Goal: Information Seeking & Learning: Check status

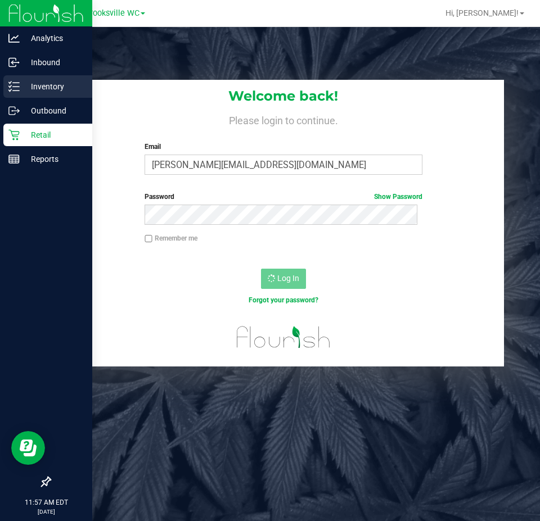
click at [51, 89] on p "Inventory" at bounding box center [53, 86] width 67 height 13
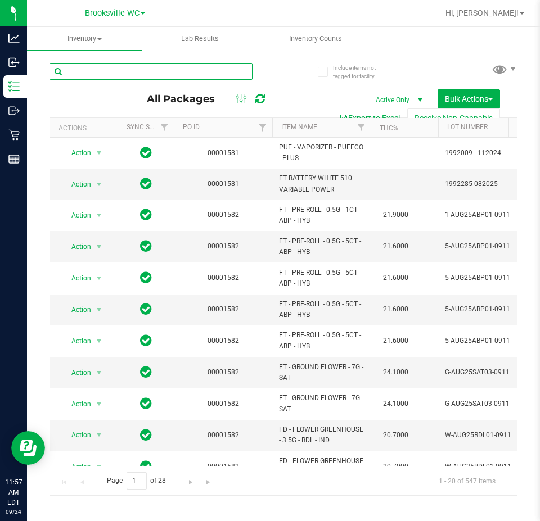
click at [168, 66] on input "text" at bounding box center [150, 71] width 203 height 17
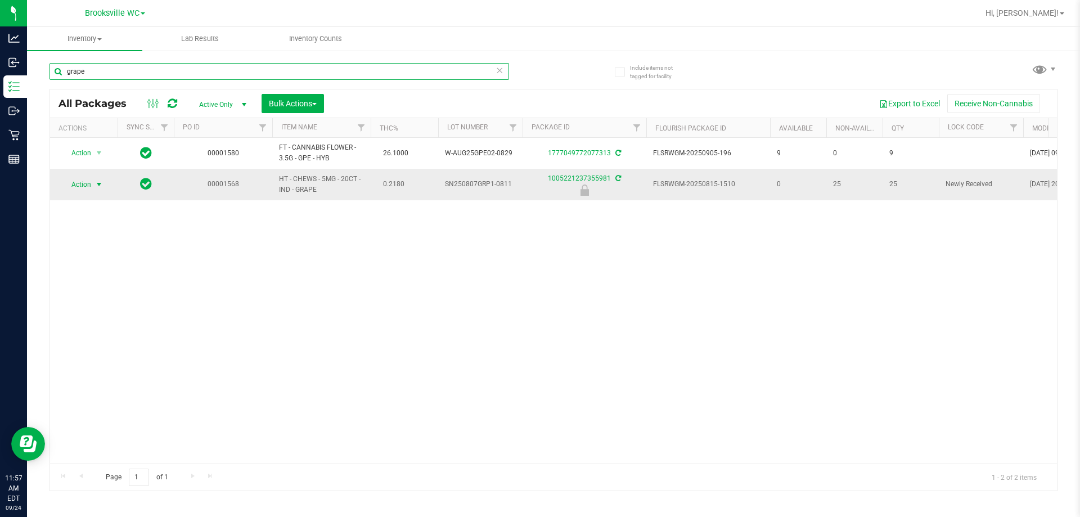
type input "grape"
click at [98, 183] on span "select" at bounding box center [98, 184] width 9 height 9
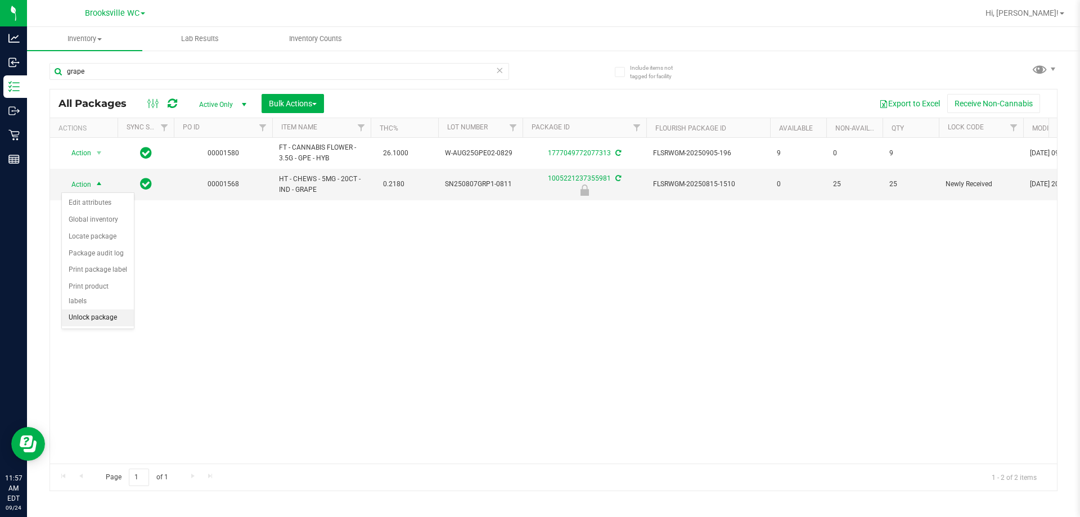
click at [103, 309] on li "Unlock package" at bounding box center [98, 317] width 72 height 17
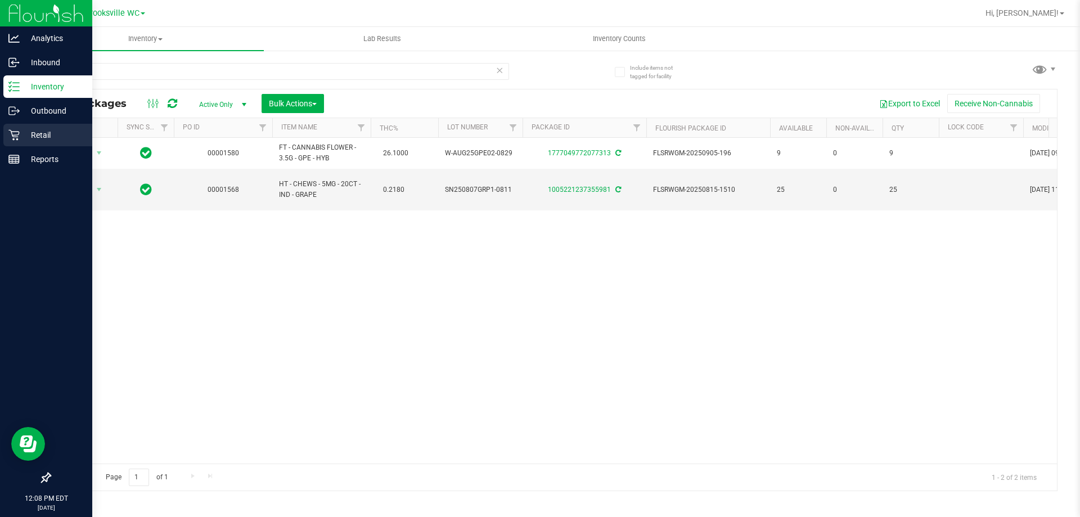
click at [19, 140] on div "Retail" at bounding box center [47, 135] width 89 height 22
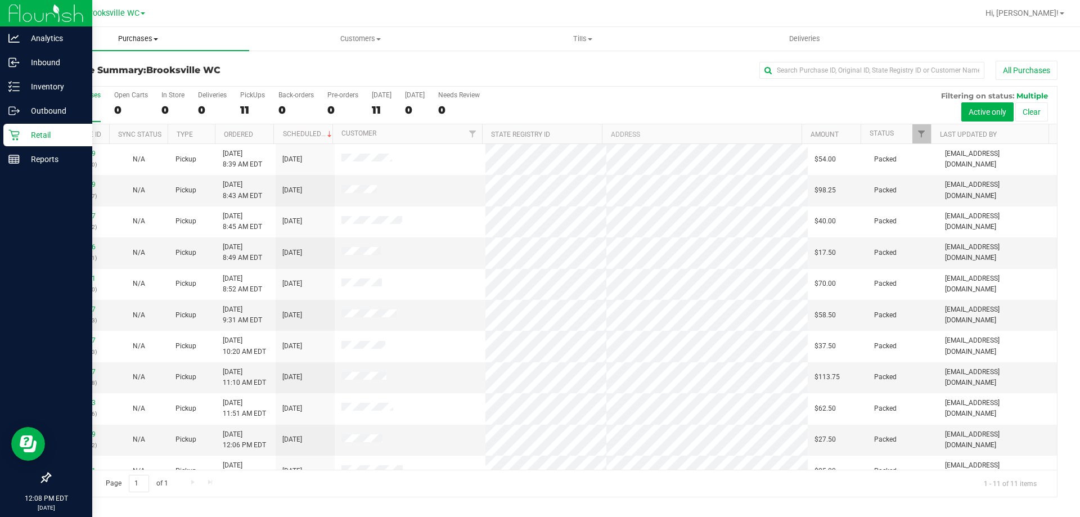
click at [138, 42] on span "Purchases" at bounding box center [138, 39] width 222 height 10
click at [127, 81] on li "Fulfillment" at bounding box center [138, 81] width 222 height 13
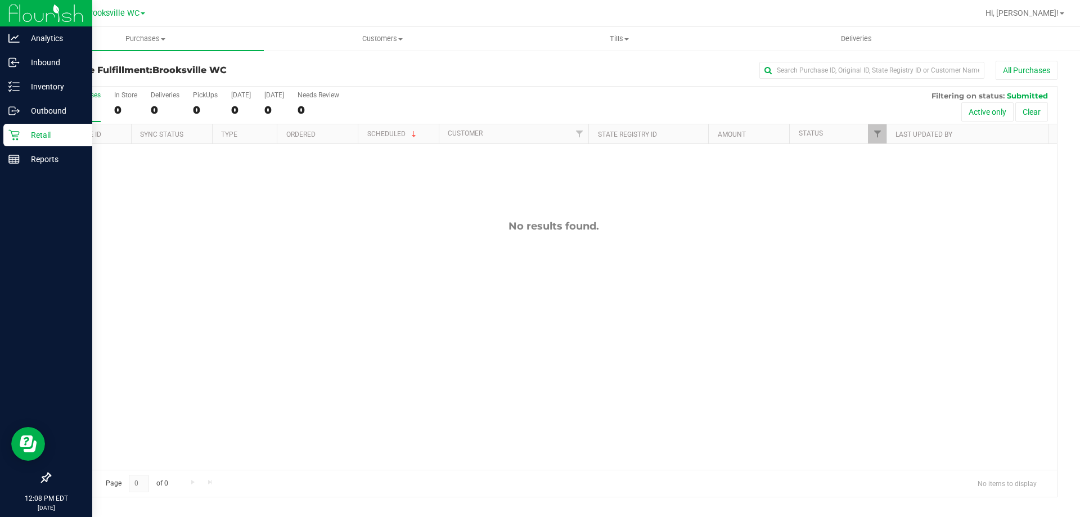
click at [539, 346] on div "No results found." at bounding box center [553, 344] width 1006 height 401
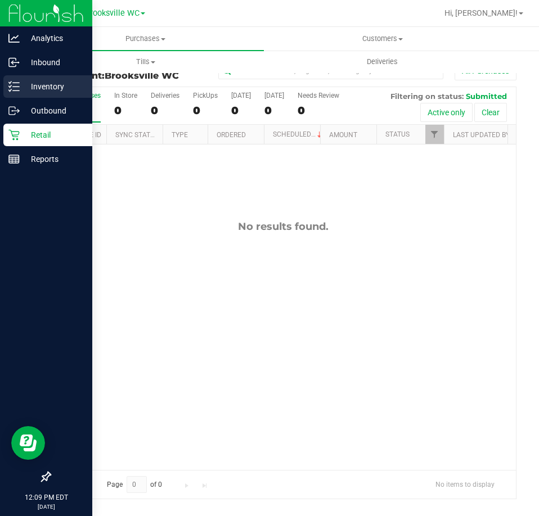
click at [8, 93] on div "Inventory" at bounding box center [47, 86] width 89 height 22
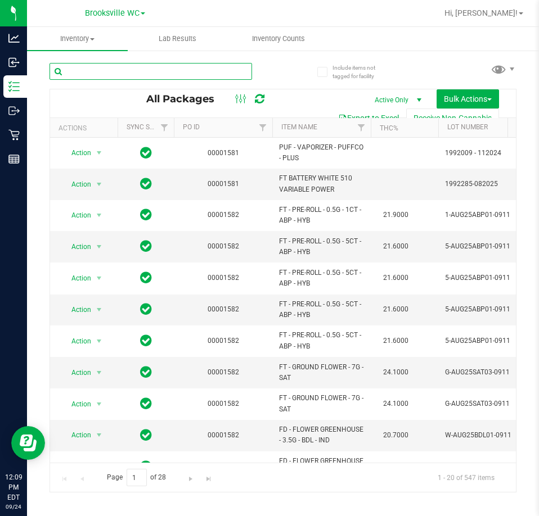
click at [191, 69] on input "text" at bounding box center [150, 71] width 202 height 17
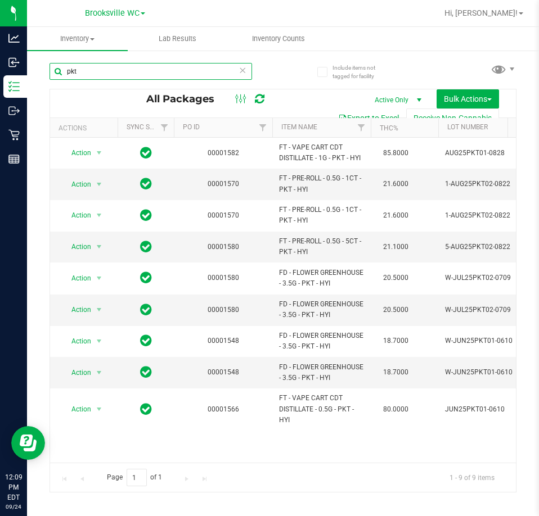
click at [81, 67] on input "pkt" at bounding box center [150, 71] width 202 height 17
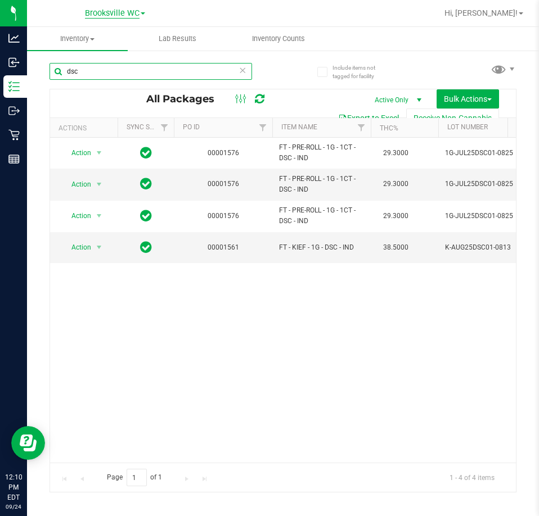
type input "dsc"
click at [106, 16] on span "Brooksville WC" at bounding box center [112, 13] width 55 height 10
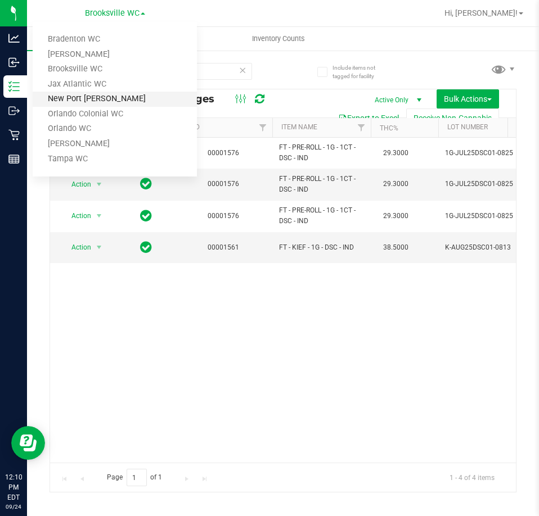
click at [116, 94] on link "New Port Richey WC" at bounding box center [115, 99] width 164 height 15
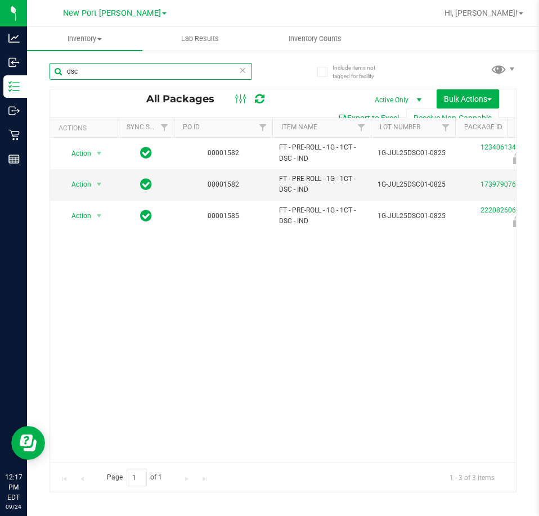
click at [159, 67] on input "dsc" at bounding box center [150, 71] width 202 height 17
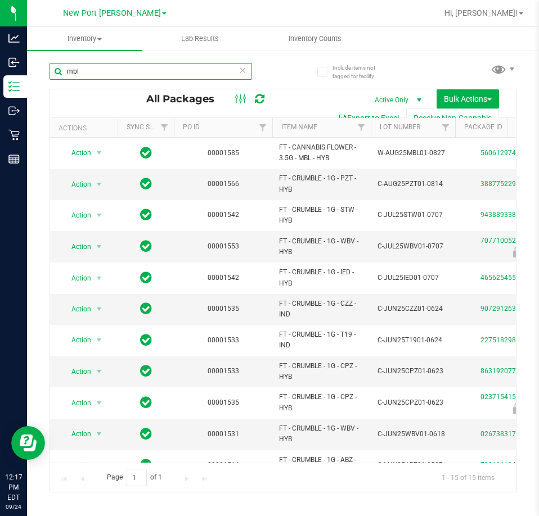
click at [93, 73] on input "mbl" at bounding box center [150, 71] width 202 height 17
drag, startPoint x: 93, startPoint y: 73, endPoint x: 103, endPoint y: 76, distance: 10.9
click at [93, 73] on input "mbl" at bounding box center [150, 71] width 202 height 17
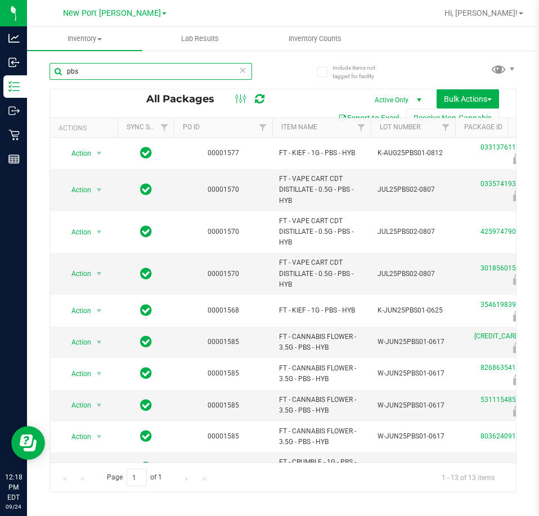
click at [138, 70] on input "pbs" at bounding box center [150, 71] width 202 height 17
type input "w"
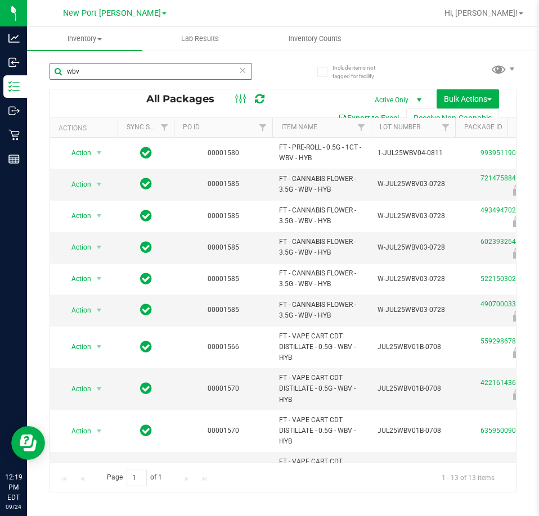
type input "wbv"
click at [152, 11] on link "New Port Richey WC" at bounding box center [114, 12] width 103 height 11
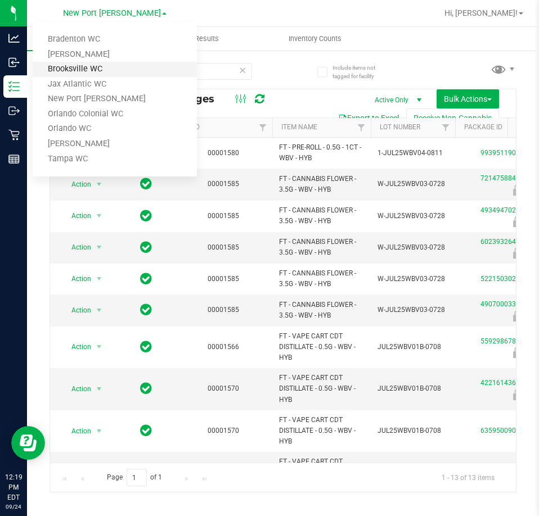
click at [107, 71] on link "Brooksville WC" at bounding box center [115, 69] width 164 height 15
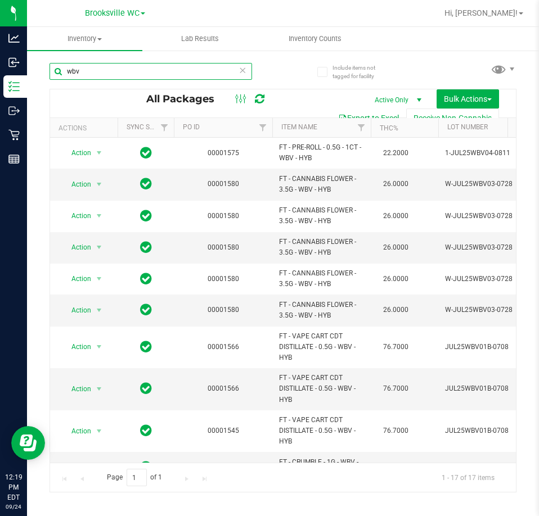
click at [107, 71] on input "wbv" at bounding box center [150, 71] width 202 height 17
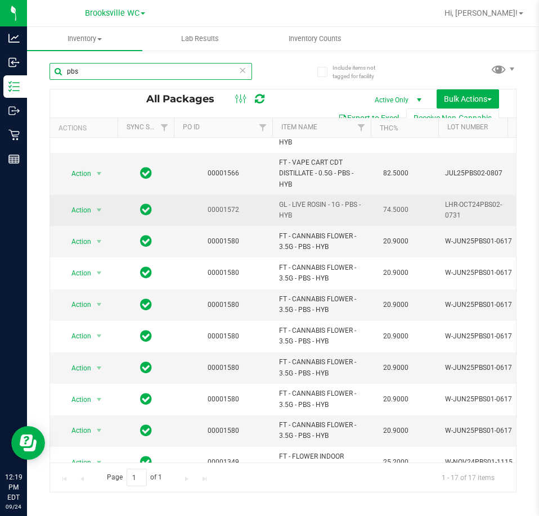
scroll to position [276, 0]
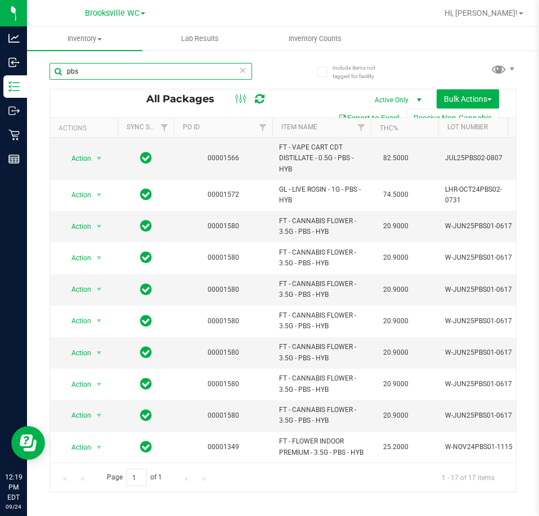
click at [136, 74] on input "pbs" at bounding box center [150, 71] width 202 height 17
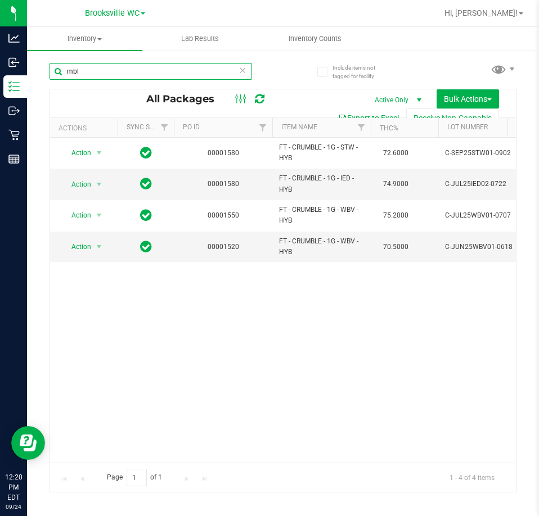
type input "mbl"
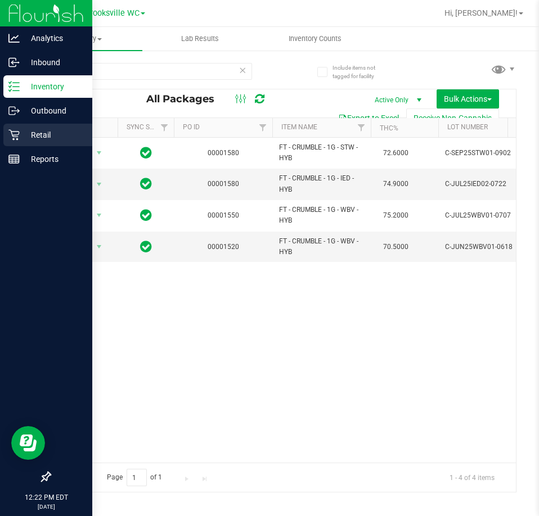
click at [16, 137] on icon at bounding box center [13, 135] width 11 height 11
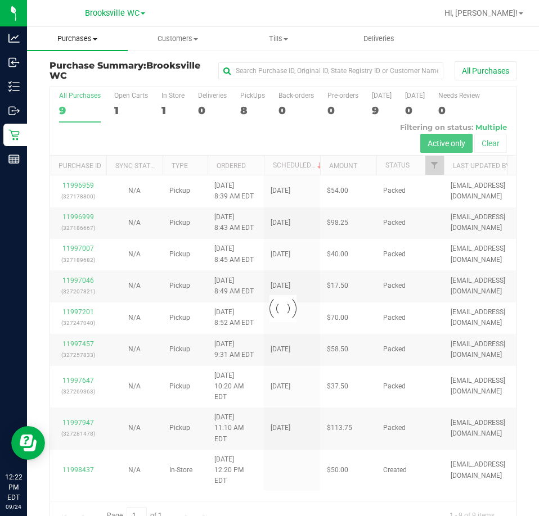
click at [83, 38] on span "Purchases" at bounding box center [77, 39] width 101 height 10
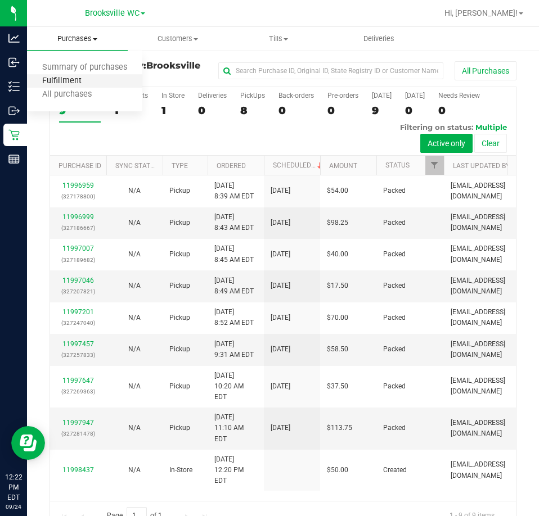
click at [73, 83] on span "Fulfillment" at bounding box center [62, 81] width 70 height 10
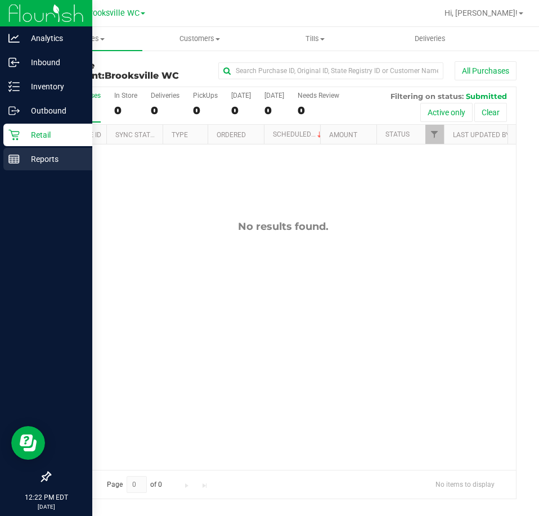
click at [23, 159] on p "Reports" at bounding box center [53, 158] width 67 height 13
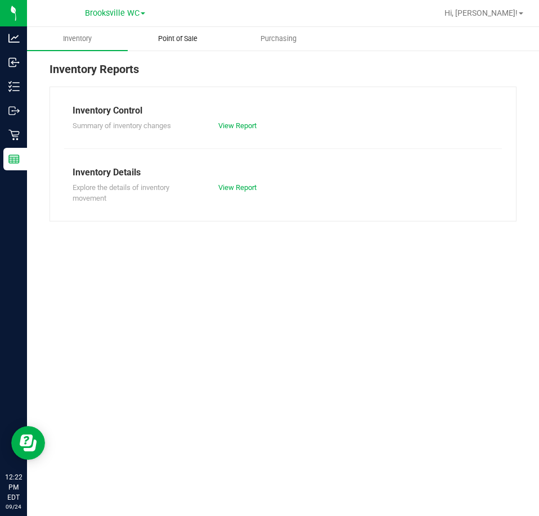
click at [187, 43] on span "Point of Sale" at bounding box center [178, 39] width 70 height 10
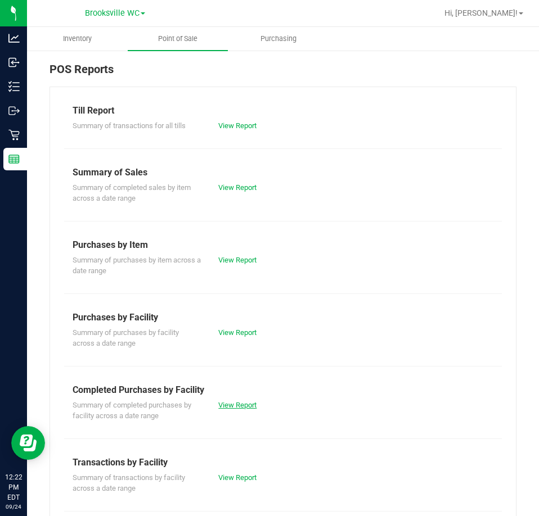
click at [245, 401] on link "View Report" at bounding box center [237, 405] width 38 height 8
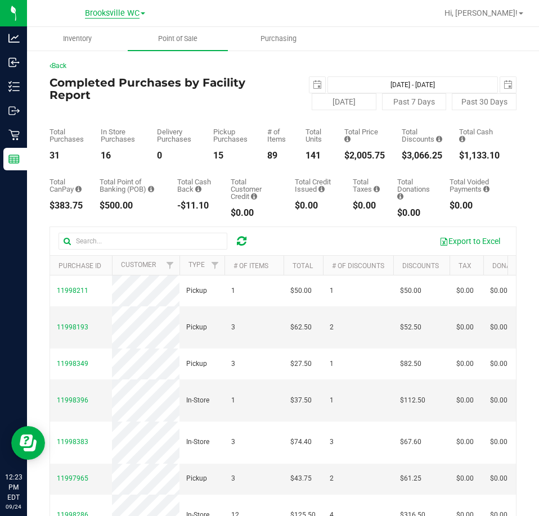
click at [127, 14] on span "Brooksville WC" at bounding box center [112, 13] width 55 height 10
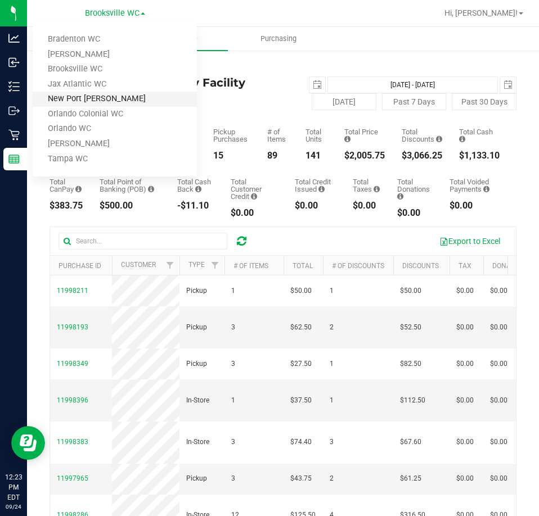
click at [111, 105] on link "New Port Richey WC" at bounding box center [115, 99] width 164 height 15
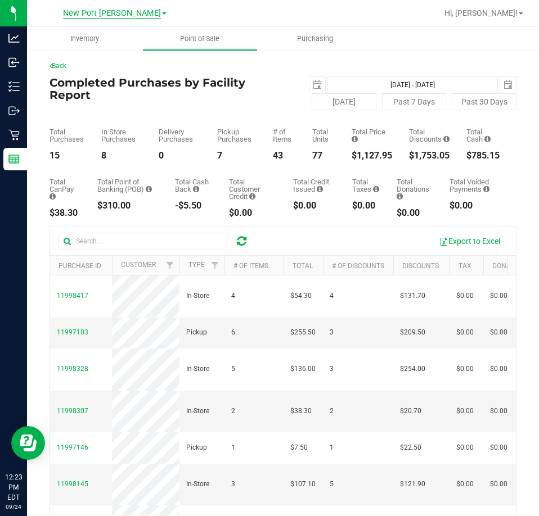
click at [97, 10] on span "New Port Richey WC" at bounding box center [112, 13] width 98 height 10
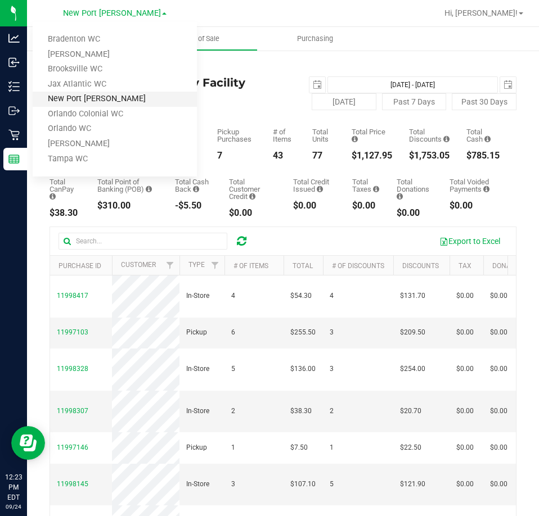
click at [79, 95] on link "New Port Richey WC" at bounding box center [115, 99] width 164 height 15
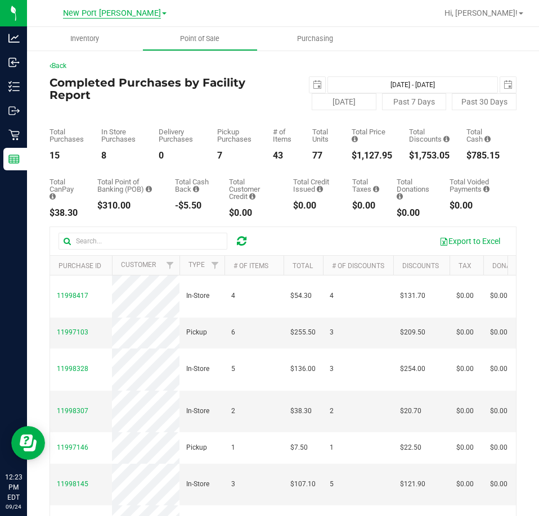
click at [96, 12] on span "New Port Richey WC" at bounding box center [112, 13] width 98 height 10
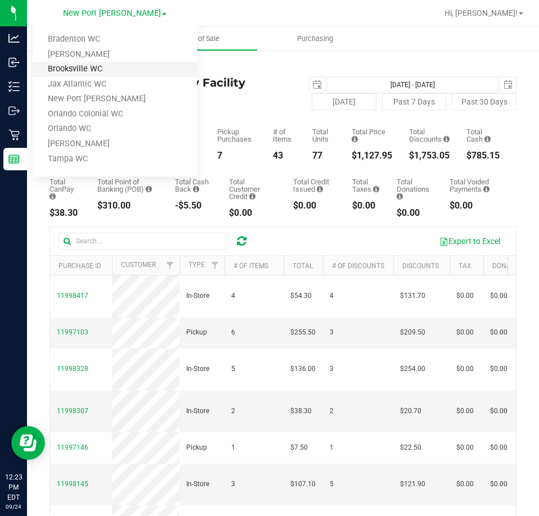
click at [78, 62] on link "Brooksville WC" at bounding box center [115, 69] width 164 height 15
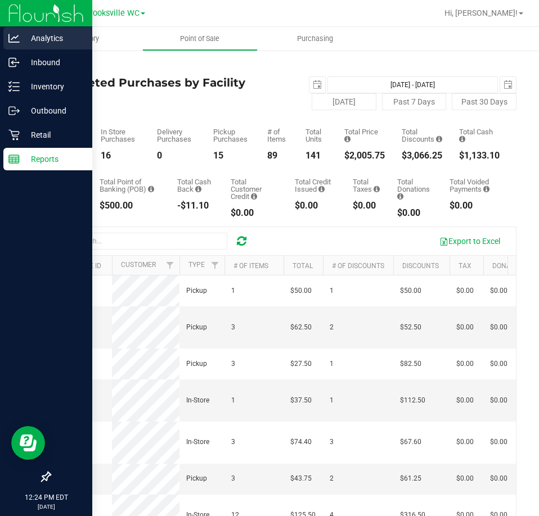
click at [21, 40] on p "Analytics" at bounding box center [53, 37] width 67 height 13
